Goal: Task Accomplishment & Management: Use online tool/utility

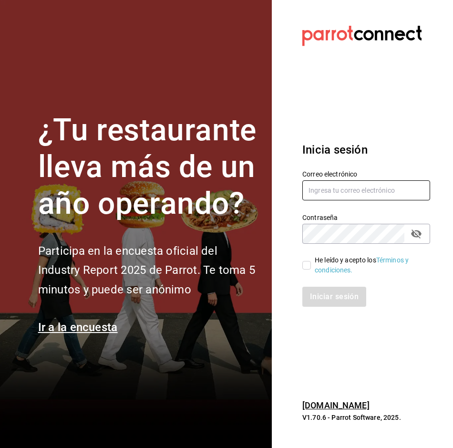
type input "[PERSON_NAME][EMAIL_ADDRESS][PERSON_NAME][DOMAIN_NAME]"
click at [311, 267] on input "He leído y acepto los Términos y condiciones." at bounding box center [307, 265] width 9 height 9
checkbox input "true"
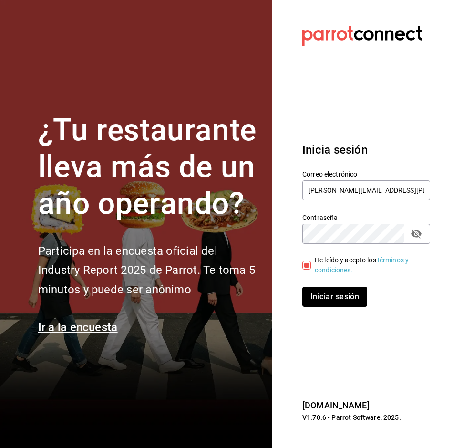
click at [327, 293] on button "Iniciar sesión" at bounding box center [335, 297] width 65 height 20
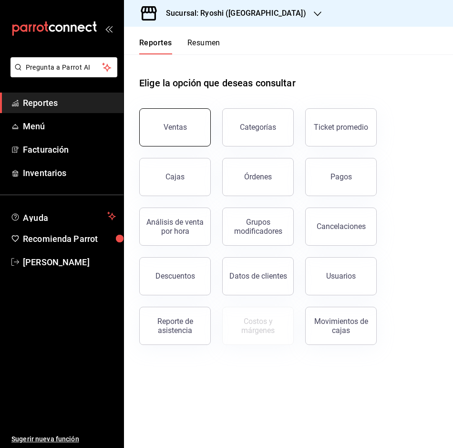
click at [191, 136] on button "Ventas" at bounding box center [175, 127] width 72 height 38
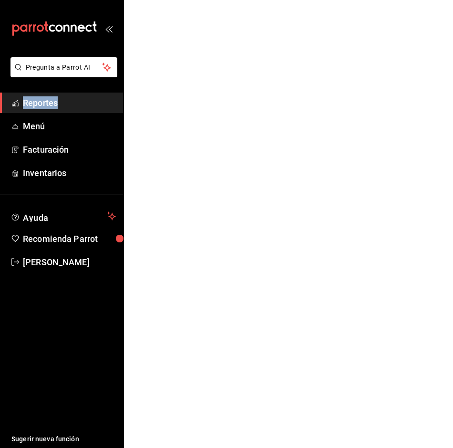
click at [191, 0] on html "Pregunta a Parrot AI Reportes Menú Facturación Inventarios Ayuda Recomienda Par…" at bounding box center [226, 0] width 453 height 0
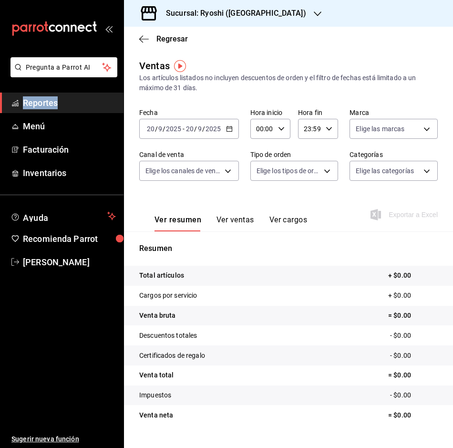
drag, startPoint x: 191, startPoint y: 136, endPoint x: 231, endPoint y: 128, distance: 39.8
click at [231, 128] on \(Stroke\) "button" at bounding box center [229, 128] width 5 height 0
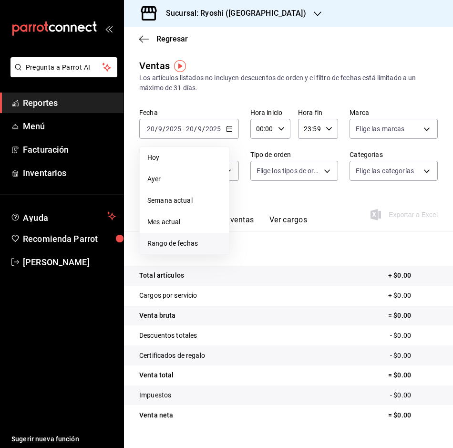
click at [199, 244] on span "Rango de fechas" at bounding box center [184, 244] width 74 height 10
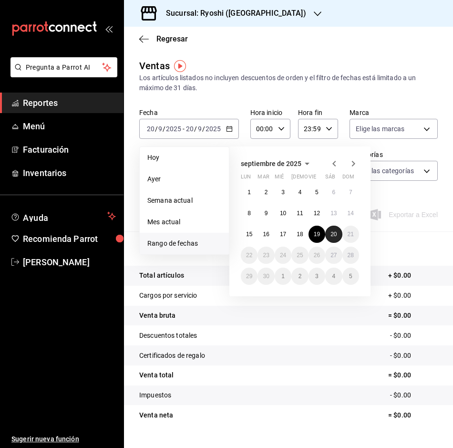
click at [336, 238] on button "20" at bounding box center [333, 234] width 17 height 17
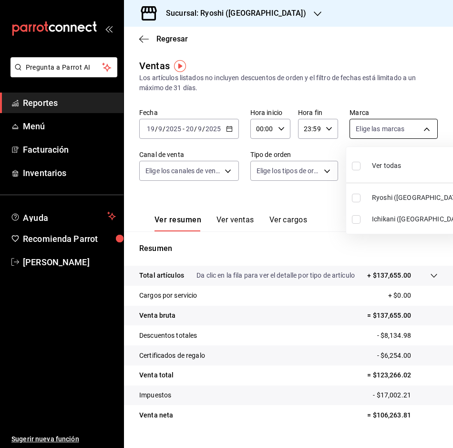
click at [428, 129] on body "Pregunta a Parrot AI Reportes Menú Facturación Inventarios Ayuda Recomienda Par…" at bounding box center [226, 224] width 453 height 448
click at [358, 200] on input "checkbox" at bounding box center [356, 198] width 9 height 9
checkbox input "true"
type input "26ca50e5-a845-484f-a54e-8a4432b79f59"
click at [142, 36] on div at bounding box center [226, 224] width 453 height 448
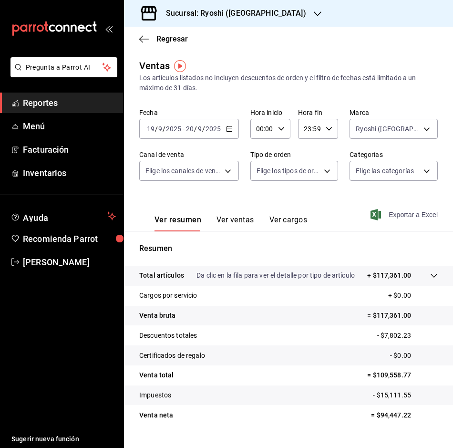
click at [404, 213] on span "Exportar a Excel" at bounding box center [405, 214] width 65 height 11
click at [145, 42] on icon "button" at bounding box center [144, 39] width 10 height 9
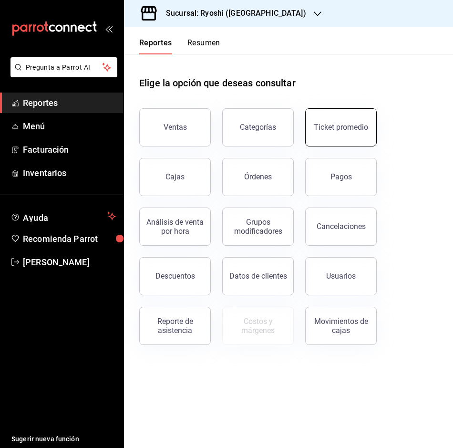
click at [310, 136] on button "Ticket promedio" at bounding box center [341, 127] width 72 height 38
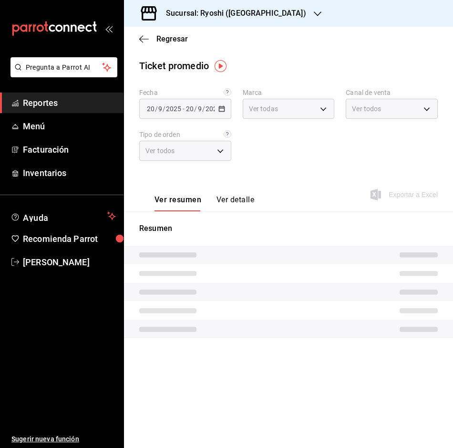
type input "26ca50e5-a845-484f-a54e-8a4432b79f59,e80bf875-3c9c-4ad9-8c6a-14c8262011fc"
type input "PARROT,UBER_EATS,RAPPI,DIDI_FOOD,ONLINE"
type input "8361b891-a2e9-4fcd-a853-f9fc8036f76a,b76ec9ad-9f52-4de9-91c0-fd75567639de,0d81c…"
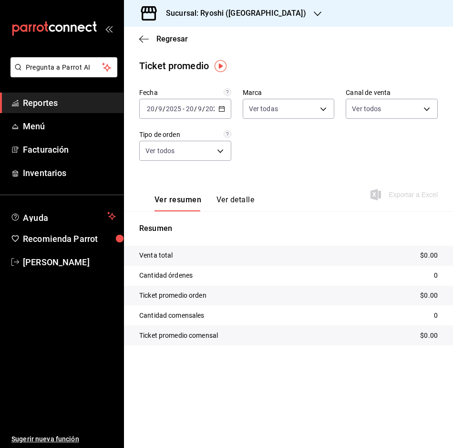
click at [222, 109] on icon "button" at bounding box center [222, 108] width 7 height 7
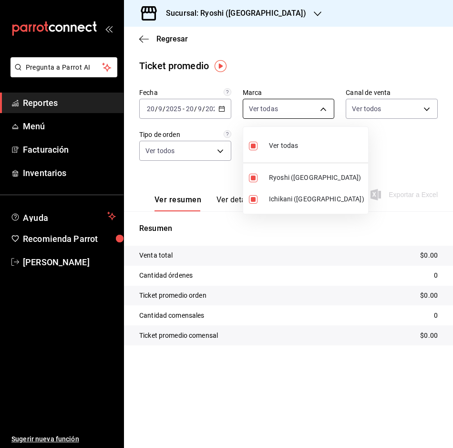
click at [321, 113] on body "Pregunta a Parrot AI Reportes Menú Facturación Inventarios Ayuda Recomienda Par…" at bounding box center [226, 224] width 453 height 448
click at [250, 178] on input "checkbox" at bounding box center [253, 178] width 9 height 9
checkbox input "false"
type input "e80bf875-3c9c-4ad9-8c6a-14c8262011fc"
checkbox input "false"
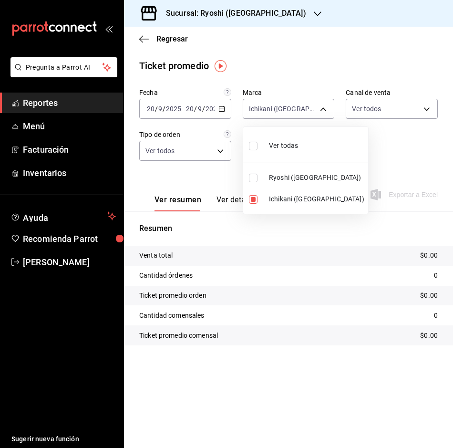
click at [250, 178] on input "checkbox" at bounding box center [253, 178] width 9 height 9
checkbox input "true"
type input "e80bf875-3c9c-4ad9-8c6a-14c8262011fc,26ca50e5-a845-484f-a54e-8a4432b79f59"
checkbox input "true"
click at [251, 200] on input "checkbox" at bounding box center [253, 199] width 9 height 9
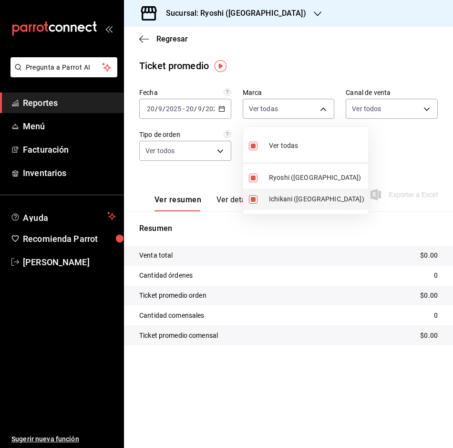
checkbox input "false"
type input "26ca50e5-a845-484f-a54e-8a4432b79f59"
checkbox input "false"
click at [219, 153] on div at bounding box center [226, 224] width 453 height 448
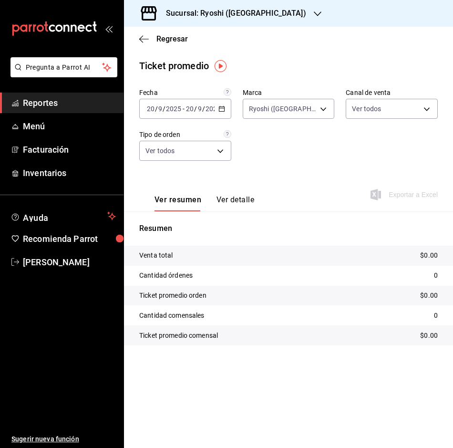
click at [222, 110] on icon "button" at bounding box center [222, 108] width 7 height 7
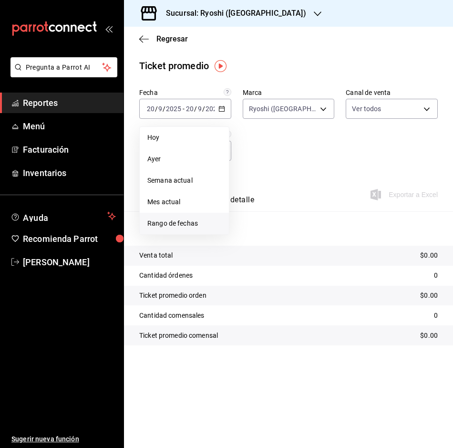
click at [202, 220] on span "Rango de fechas" at bounding box center [184, 224] width 74 height 10
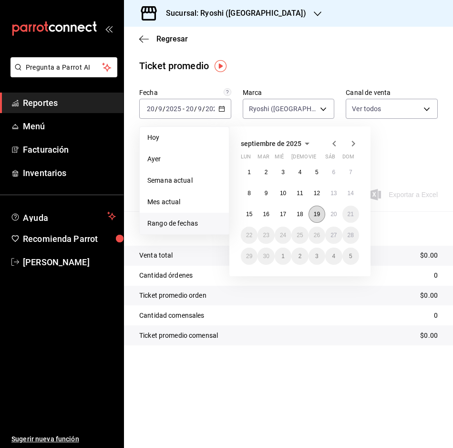
drag, startPoint x: 314, startPoint y: 212, endPoint x: 319, endPoint y: 212, distance: 5.7
click at [315, 212] on abbr "19" at bounding box center [317, 214] width 6 height 7
click at [331, 211] on abbr "20" at bounding box center [334, 214] width 6 height 7
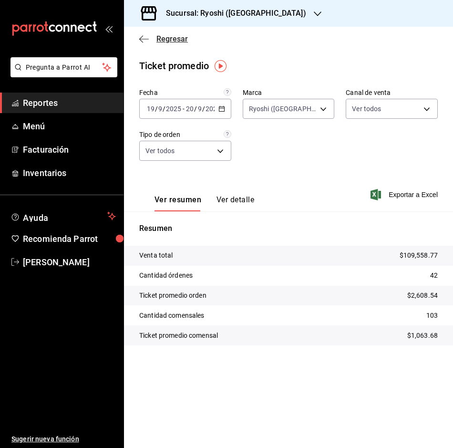
click at [144, 42] on icon "button" at bounding box center [144, 39] width 10 height 9
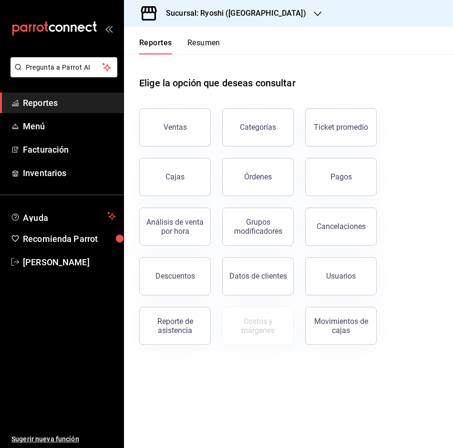
click at [187, 284] on button "Descuentos" at bounding box center [175, 276] width 72 height 38
click at [187, 284] on html "Pregunta a Parrot AI Reportes Menú Facturación Inventarios Ayuda Recomienda Par…" at bounding box center [226, 224] width 453 height 448
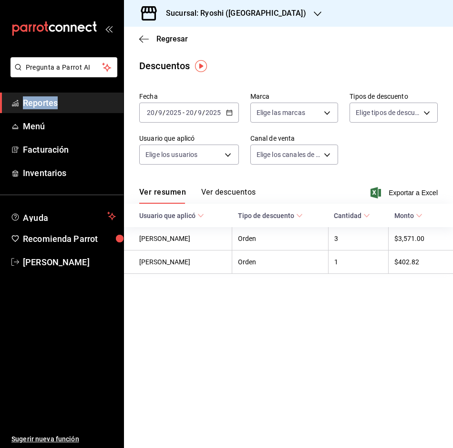
click at [230, 112] on icon "button" at bounding box center [229, 112] width 7 height 7
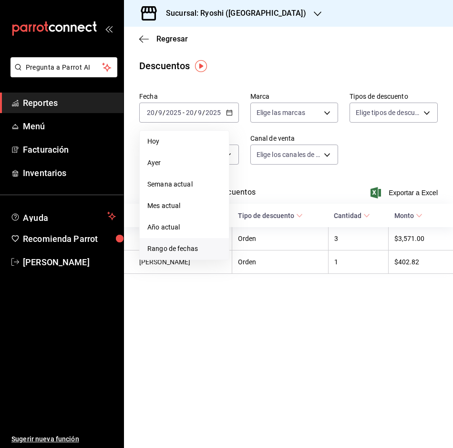
click at [185, 251] on span "Rango de fechas" at bounding box center [184, 249] width 74 height 10
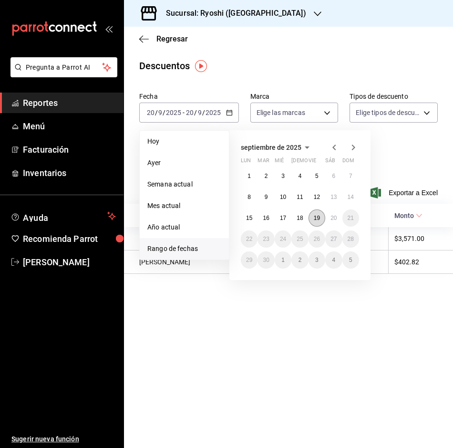
click at [317, 218] on abbr "19" at bounding box center [317, 218] width 6 height 7
click at [332, 218] on abbr "20" at bounding box center [334, 218] width 6 height 7
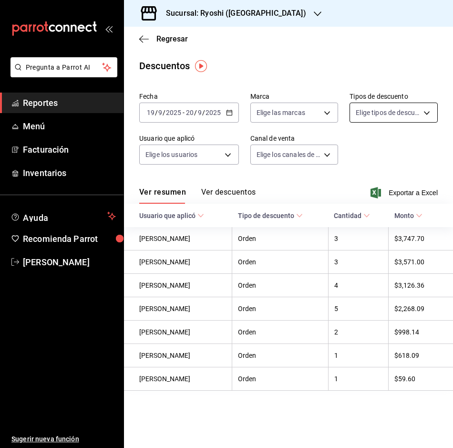
click at [430, 110] on body "Pregunta a Parrot AI Reportes Menú Facturación Inventarios Ayuda Recomienda Par…" at bounding box center [226, 224] width 453 height 448
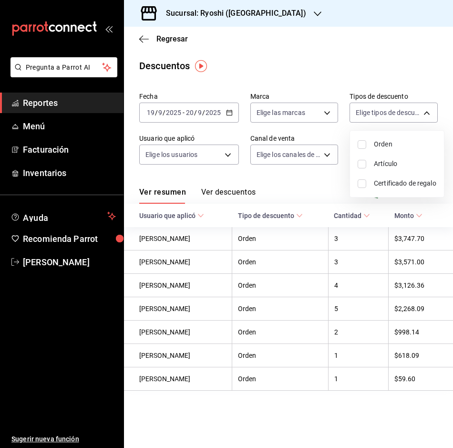
click at [431, 110] on div at bounding box center [226, 224] width 453 height 448
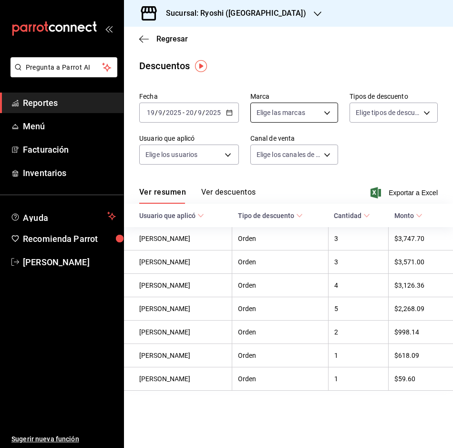
click at [329, 111] on body "Pregunta a Parrot AI Reportes Menú Facturación Inventarios Ayuda Recomienda Par…" at bounding box center [226, 224] width 453 height 448
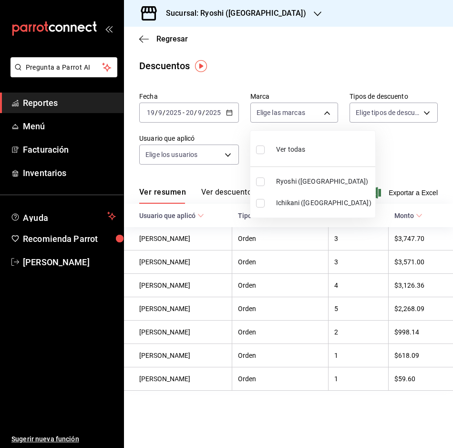
click at [265, 184] on label at bounding box center [262, 182] width 12 height 9
click at [265, 184] on input "checkbox" at bounding box center [260, 182] width 9 height 9
checkbox input "false"
click at [260, 179] on input "checkbox" at bounding box center [260, 182] width 9 height 9
checkbox input "true"
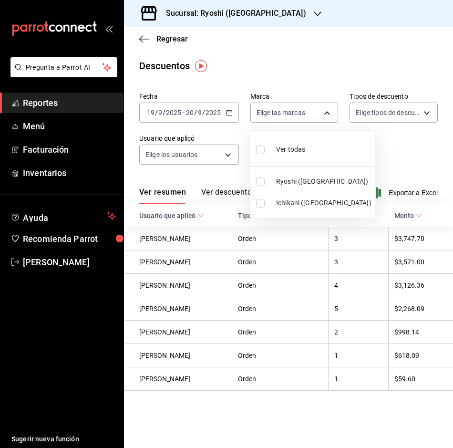
type input "26ca50e5-a845-484f-a54e-8a4432b79f59"
click at [373, 163] on div at bounding box center [226, 224] width 453 height 448
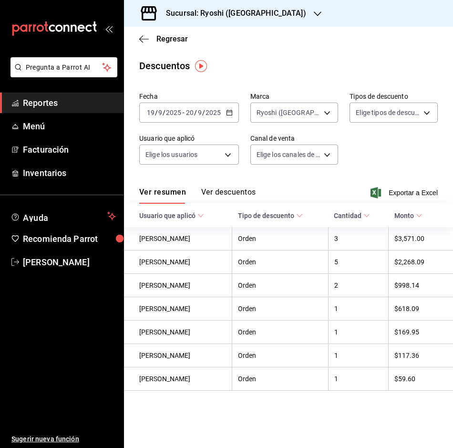
click at [403, 193] on span "Exportar a Excel" at bounding box center [405, 192] width 65 height 11
click at [142, 36] on icon "button" at bounding box center [144, 39] width 10 height 9
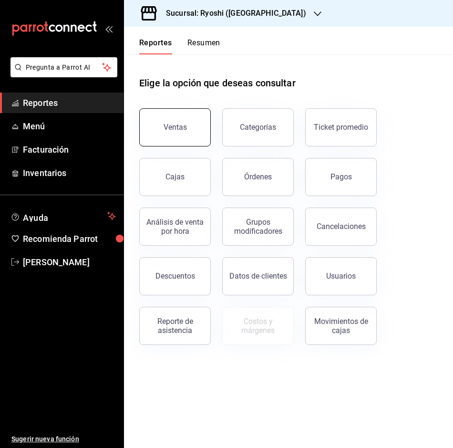
click at [178, 130] on div "Ventas" at bounding box center [175, 127] width 23 height 9
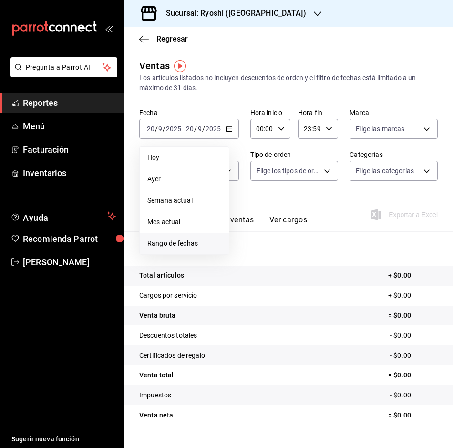
click at [204, 244] on span "Rango de fechas" at bounding box center [184, 244] width 74 height 10
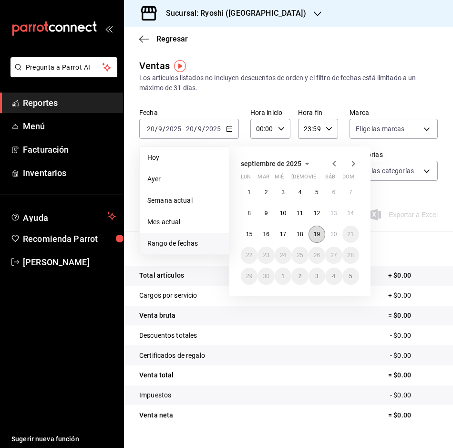
click at [317, 234] on abbr "19" at bounding box center [317, 234] width 6 height 7
click at [330, 233] on button "20" at bounding box center [333, 234] width 17 height 17
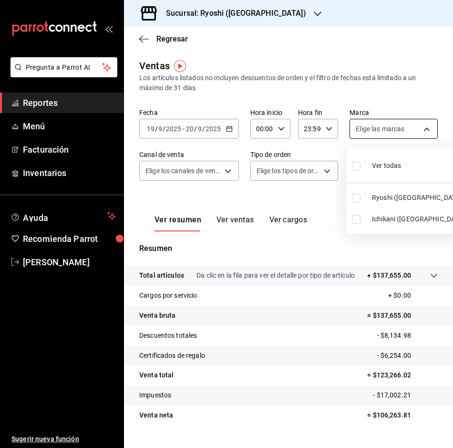
click at [424, 126] on body "Pregunta a Parrot AI Reportes Menú Facturación Inventarios Ayuda Recomienda Par…" at bounding box center [226, 224] width 453 height 448
click at [357, 199] on input "checkbox" at bounding box center [356, 198] width 9 height 9
checkbox input "true"
type input "26ca50e5-a845-484f-a54e-8a4432b79f59"
click at [279, 208] on div at bounding box center [226, 224] width 453 height 448
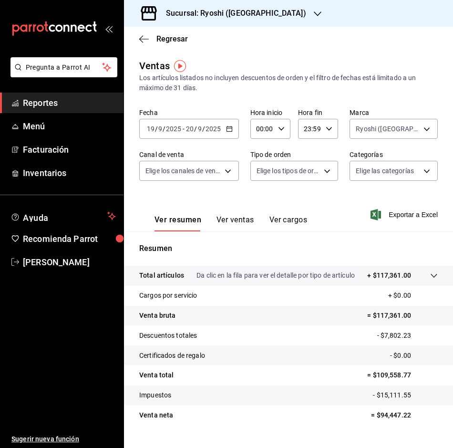
click at [393, 213] on span "Exportar a Excel" at bounding box center [405, 214] width 65 height 11
